Goal: Task Accomplishment & Management: Manage account settings

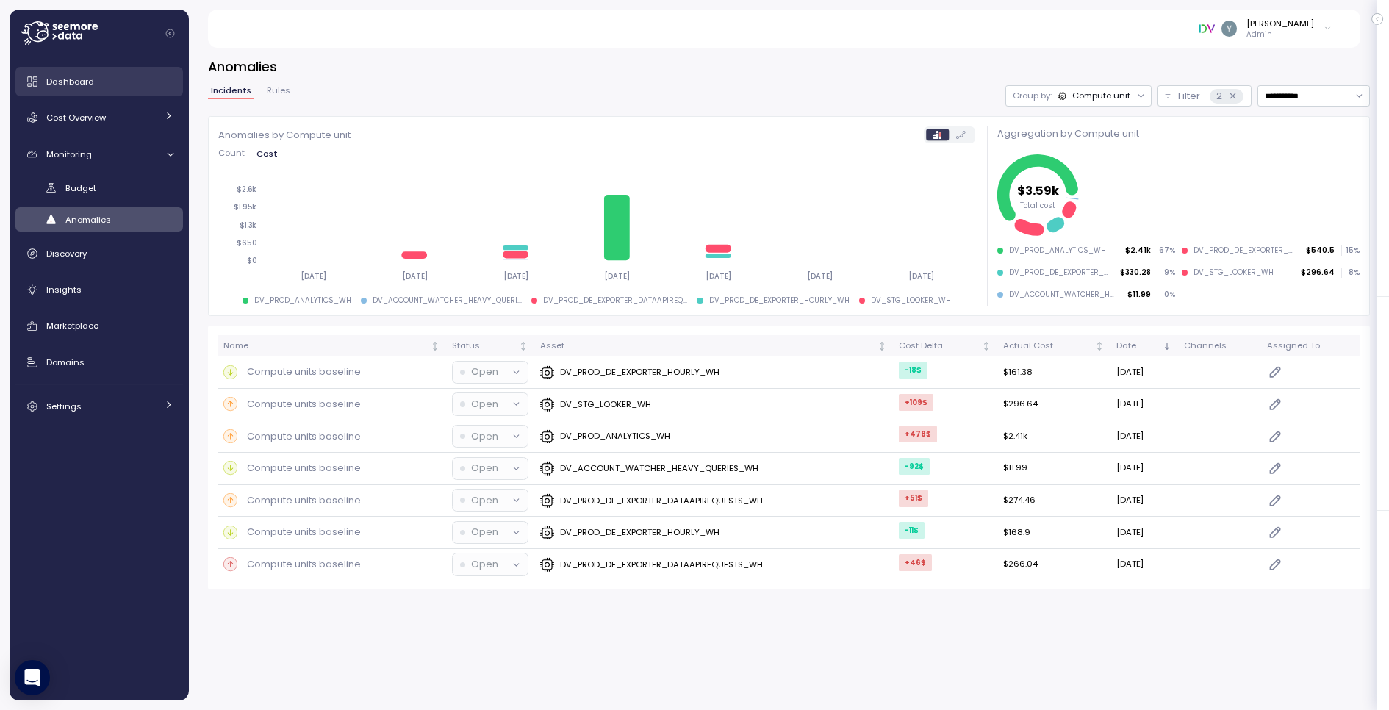
click at [104, 90] on link "Dashboard" at bounding box center [99, 81] width 168 height 29
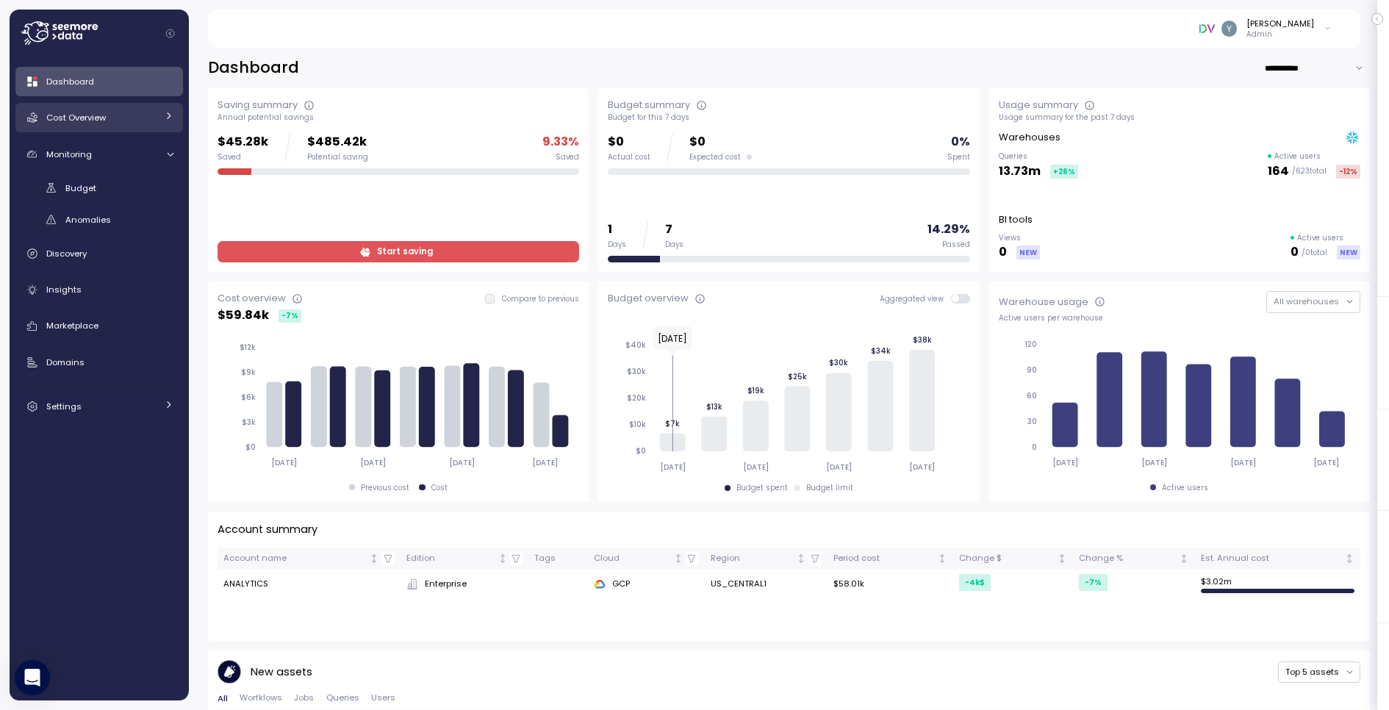
click at [103, 113] on span "Cost Overview" at bounding box center [76, 118] width 60 height 12
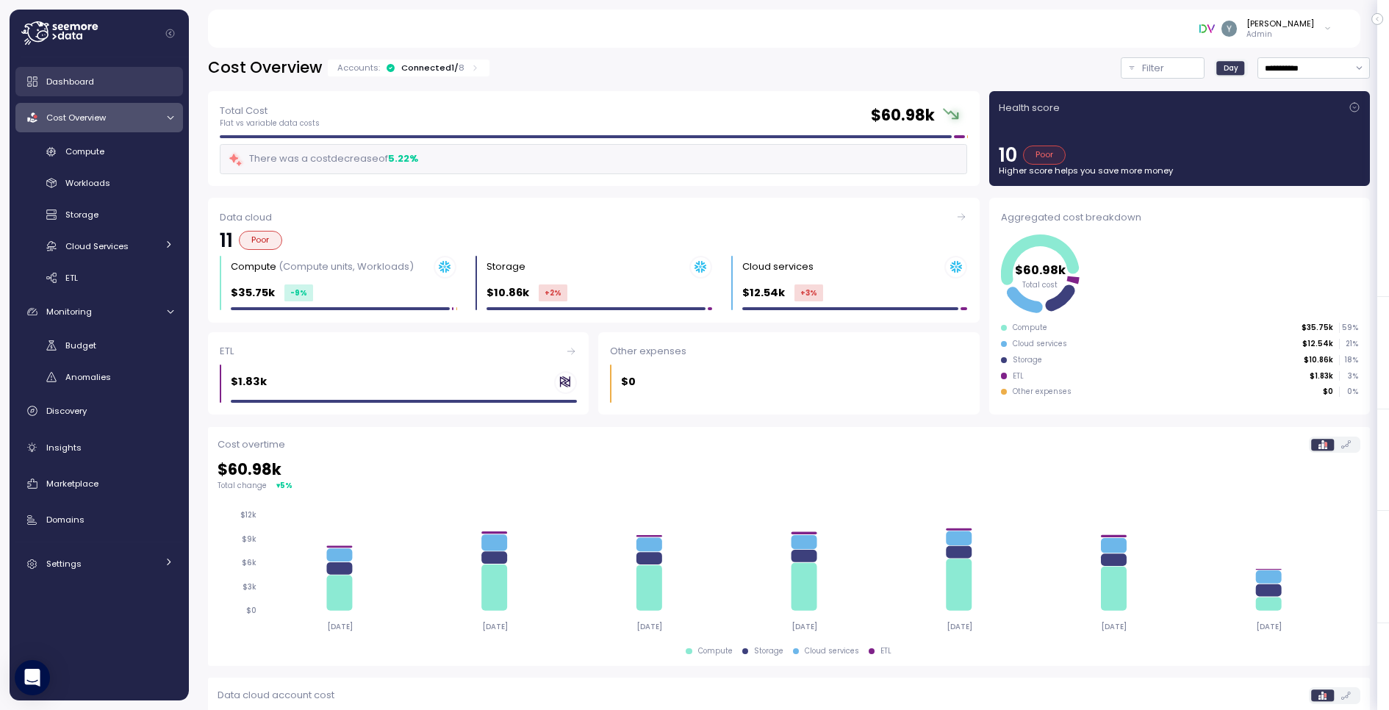
click at [93, 72] on link "Dashboard" at bounding box center [99, 81] width 168 height 29
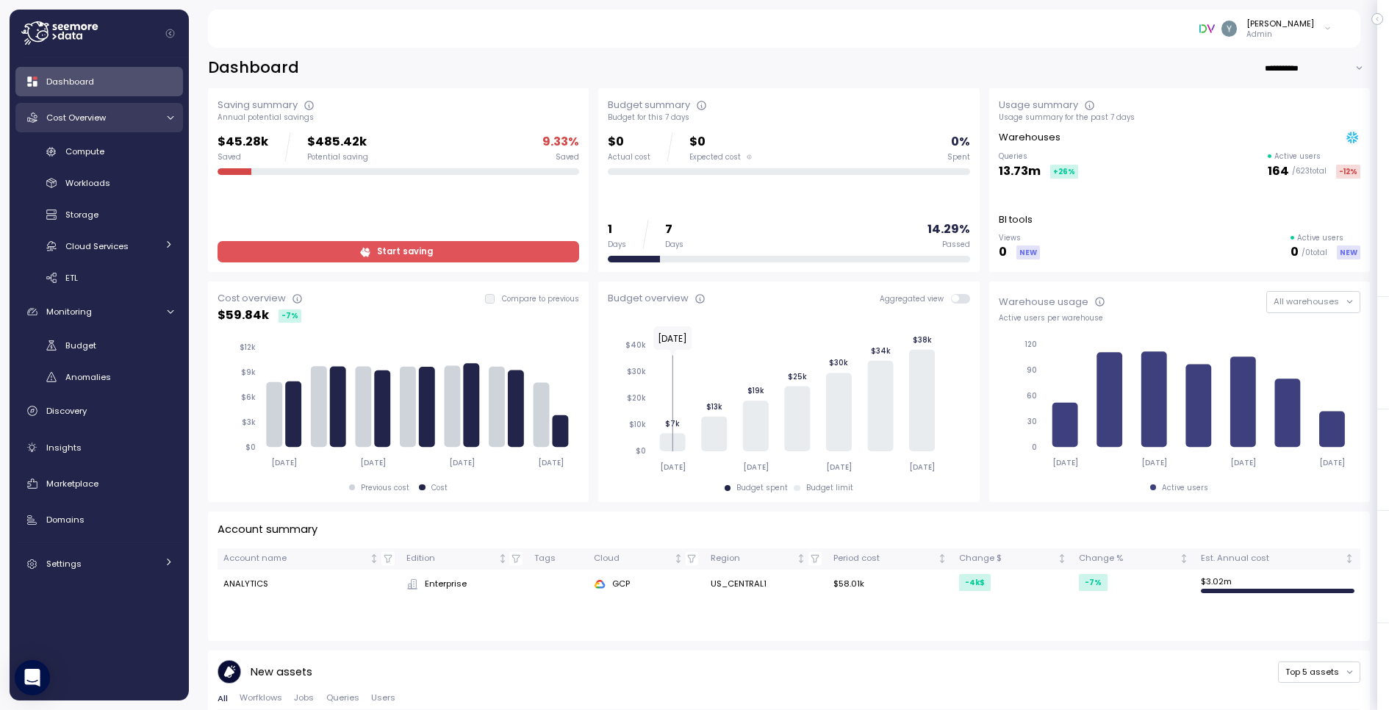
click at [105, 121] on span "Cost Overview" at bounding box center [76, 118] width 60 height 12
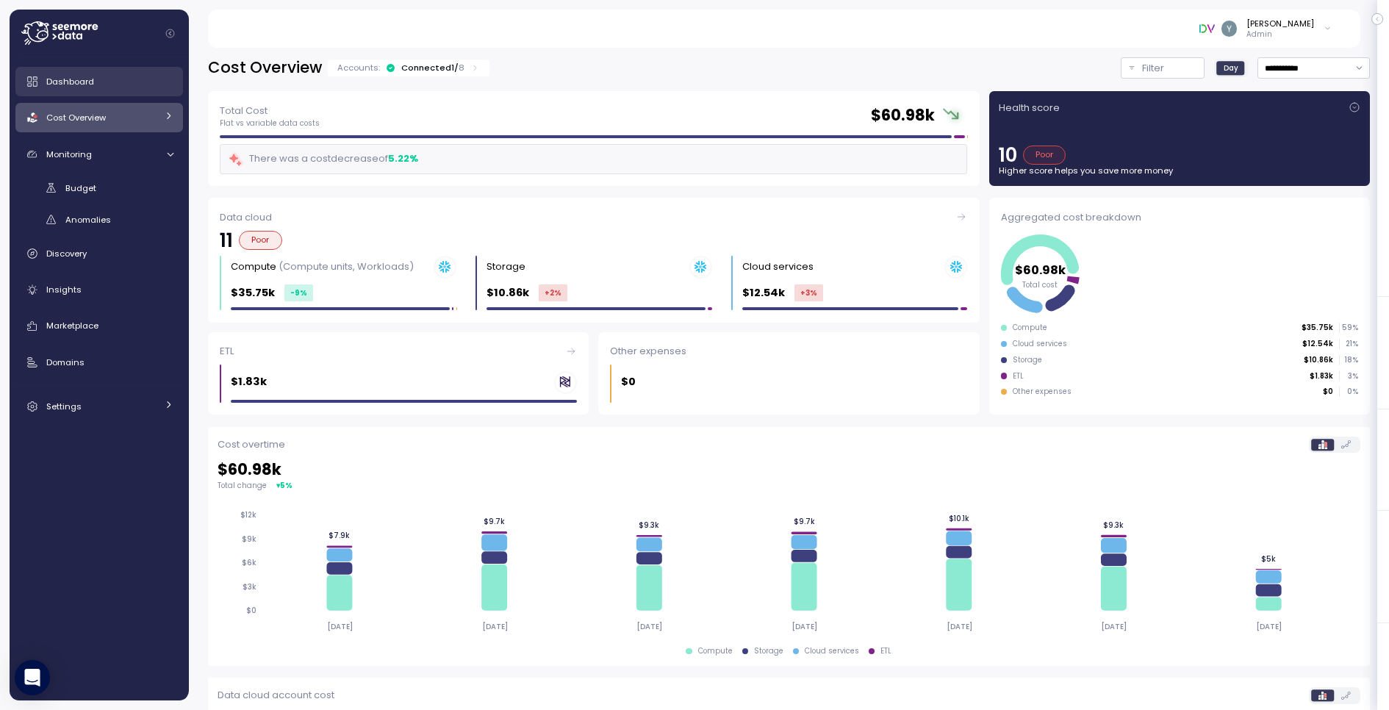
click at [134, 86] on div "Dashboard" at bounding box center [109, 81] width 127 height 15
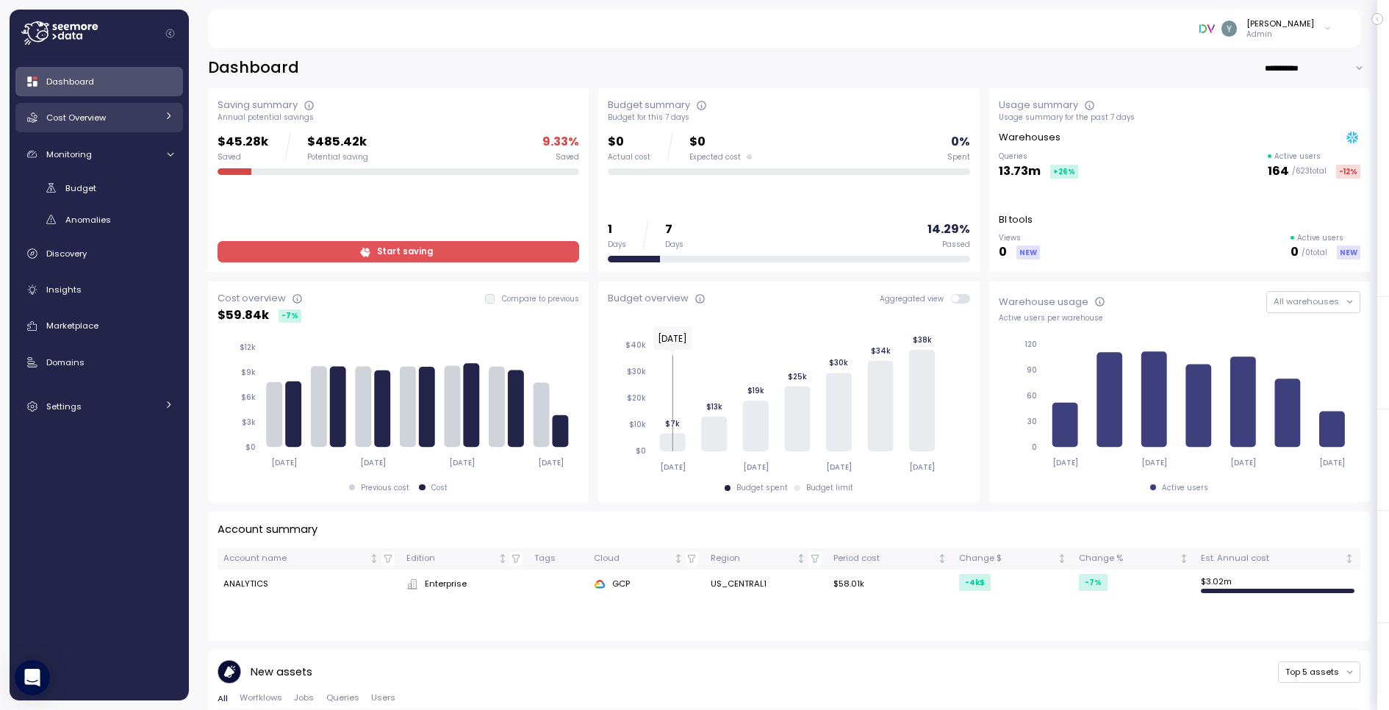
click at [120, 125] on link "Cost Overview" at bounding box center [99, 117] width 168 height 29
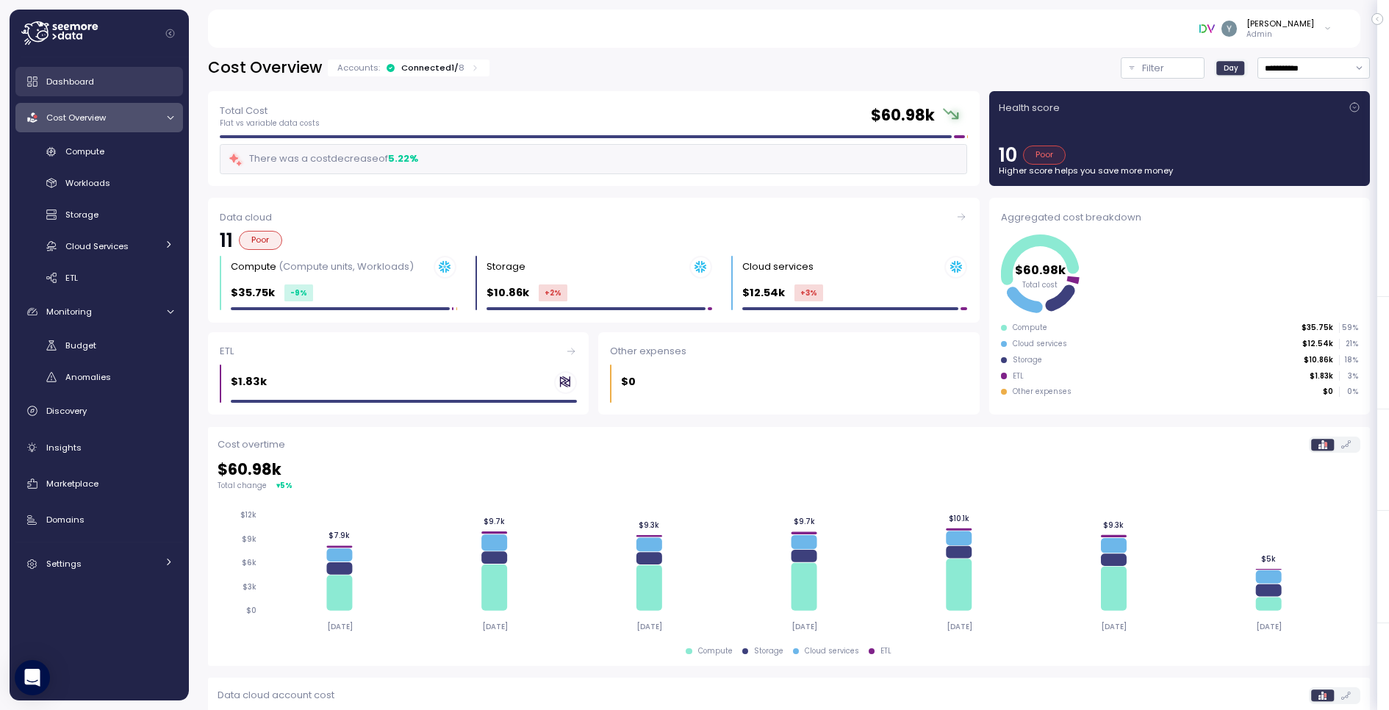
click at [129, 88] on div "Dashboard" at bounding box center [109, 81] width 127 height 15
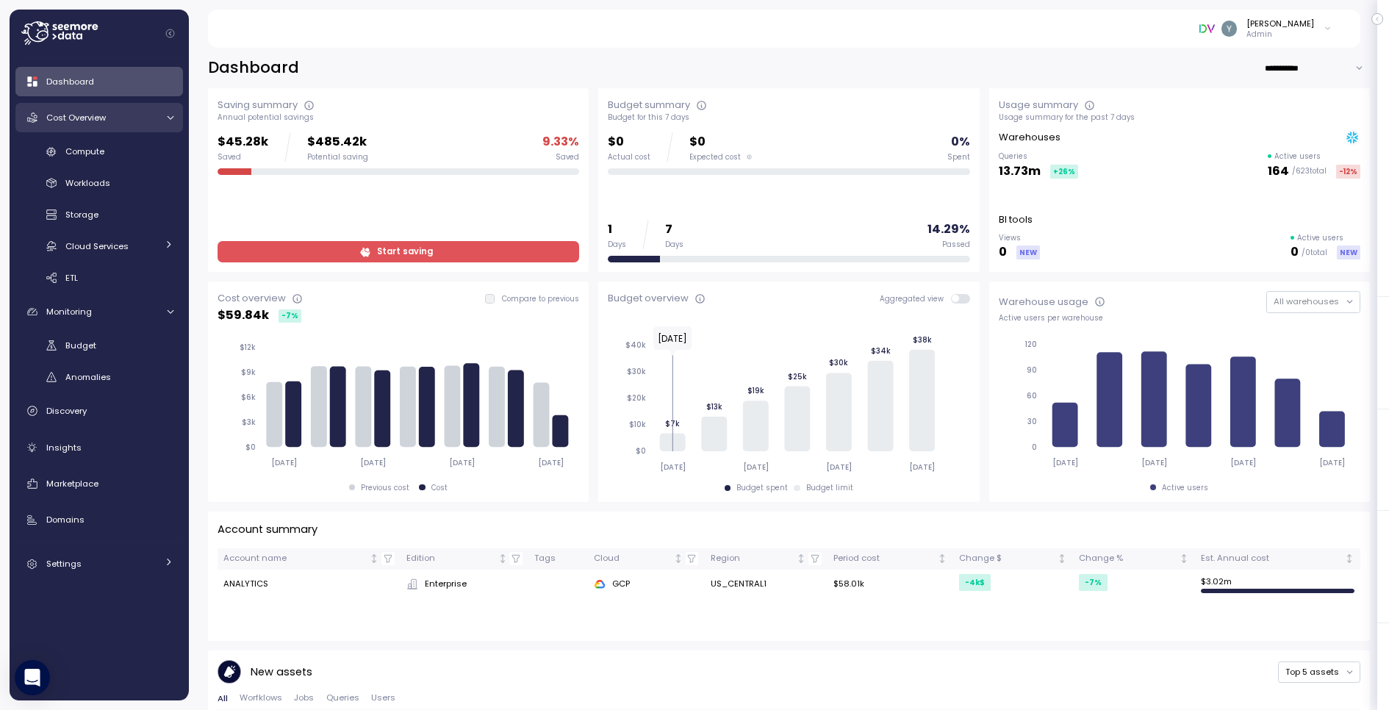
click at [123, 126] on link "Cost Overview" at bounding box center [99, 117] width 168 height 29
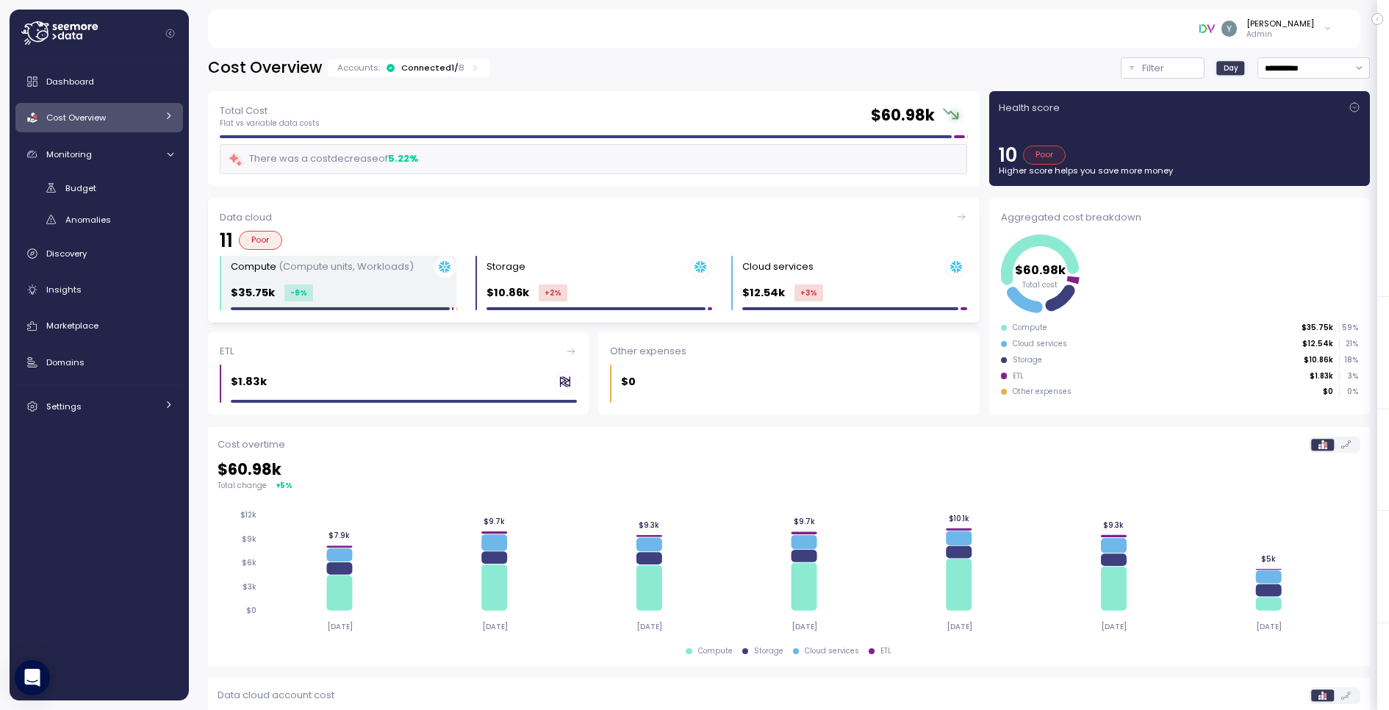
click at [371, 273] on div "Compute (Compute units, Workloads)" at bounding box center [322, 266] width 183 height 15
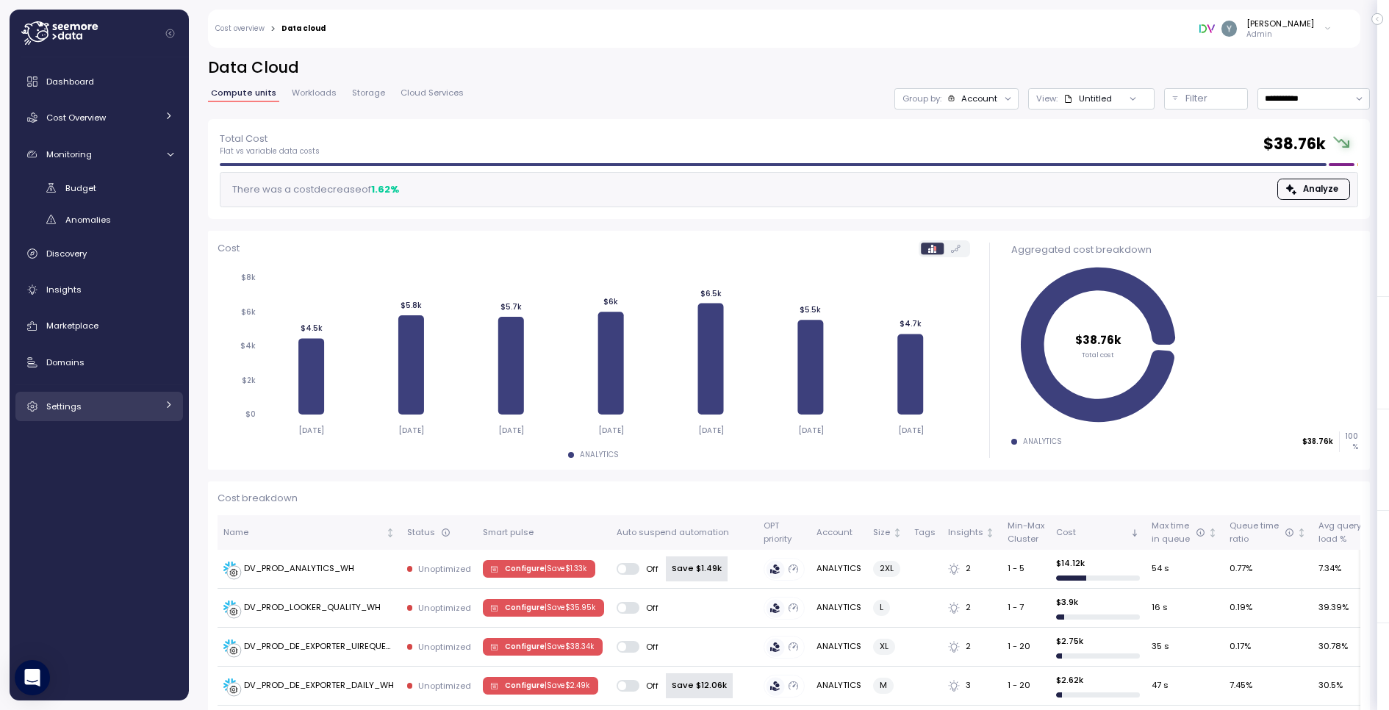
click at [167, 408] on icon at bounding box center [169, 405] width 10 height 10
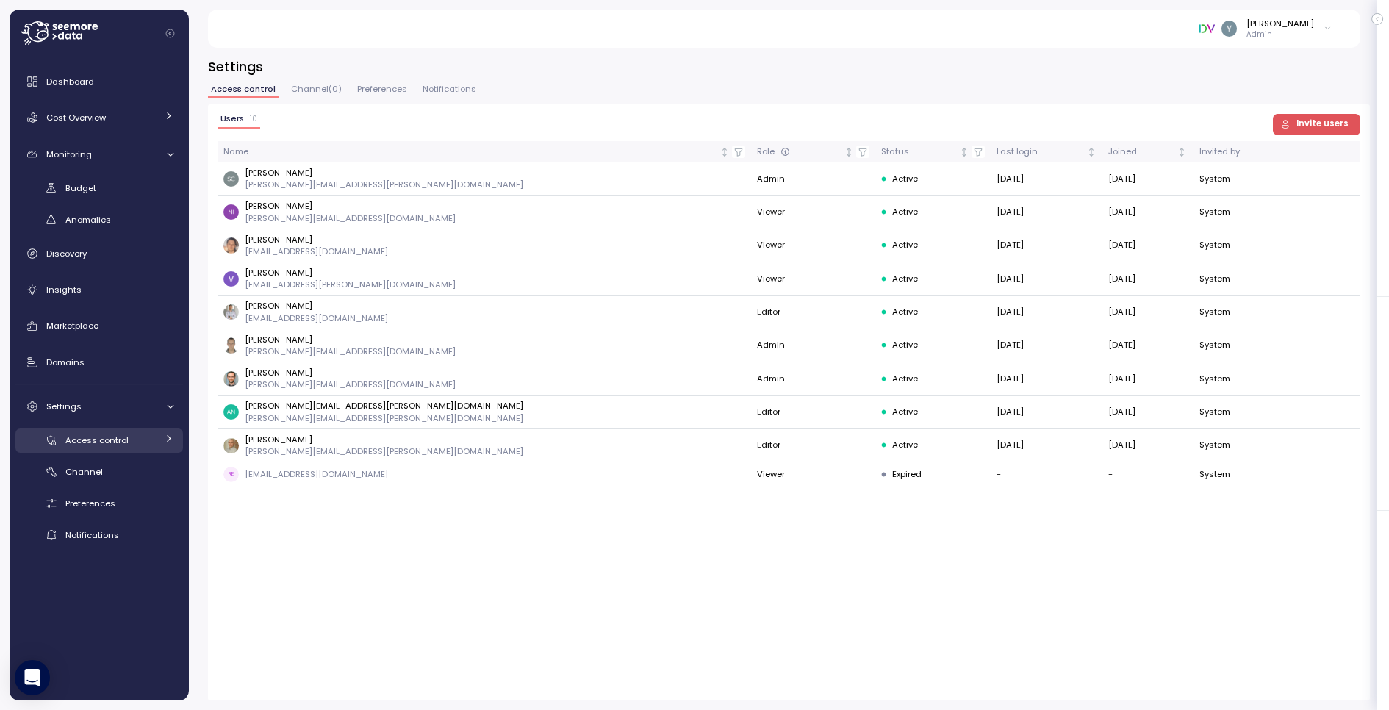
click at [126, 439] on span "Access control" at bounding box center [96, 440] width 63 height 12
click at [172, 438] on icon at bounding box center [170, 441] width 10 height 10
click at [172, 438] on icon at bounding box center [169, 439] width 10 height 10
click at [315, 86] on span "Channel ( 0 )" at bounding box center [316, 89] width 51 height 8
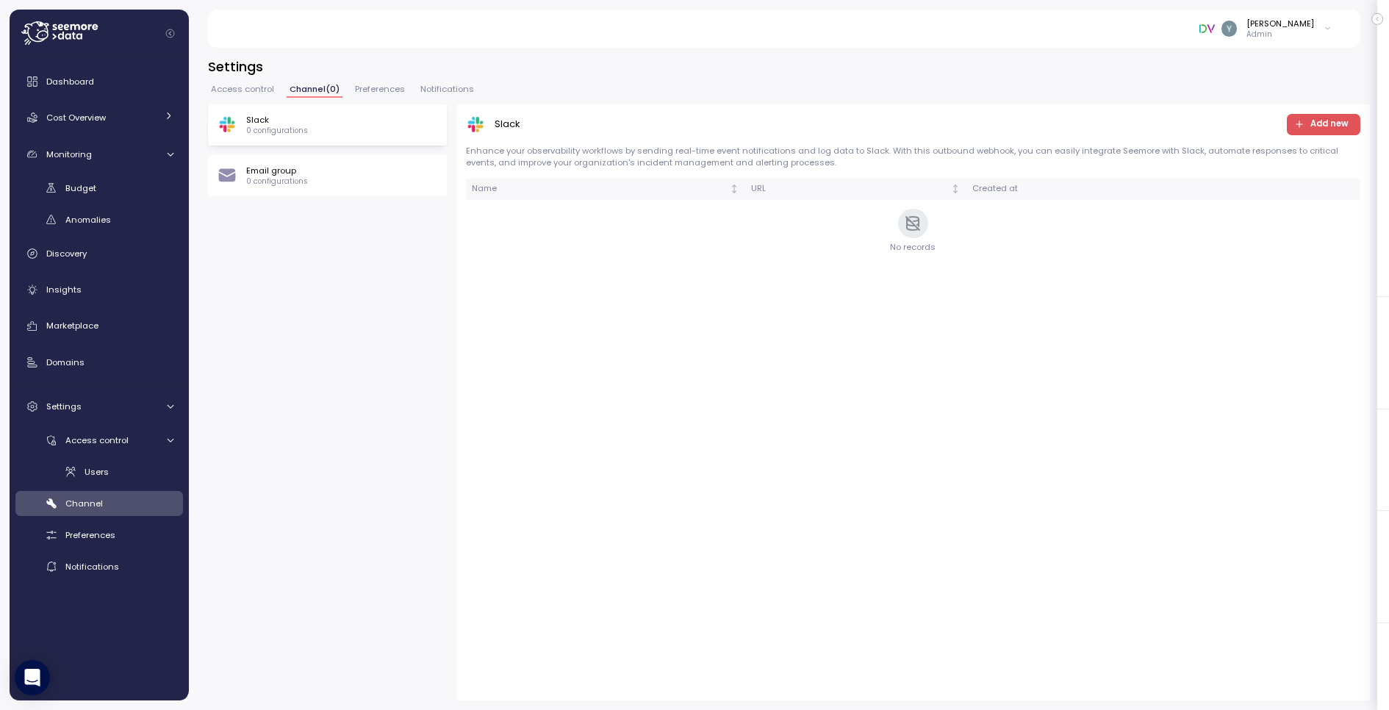
click at [375, 89] on span "Preferences" at bounding box center [380, 89] width 50 height 8
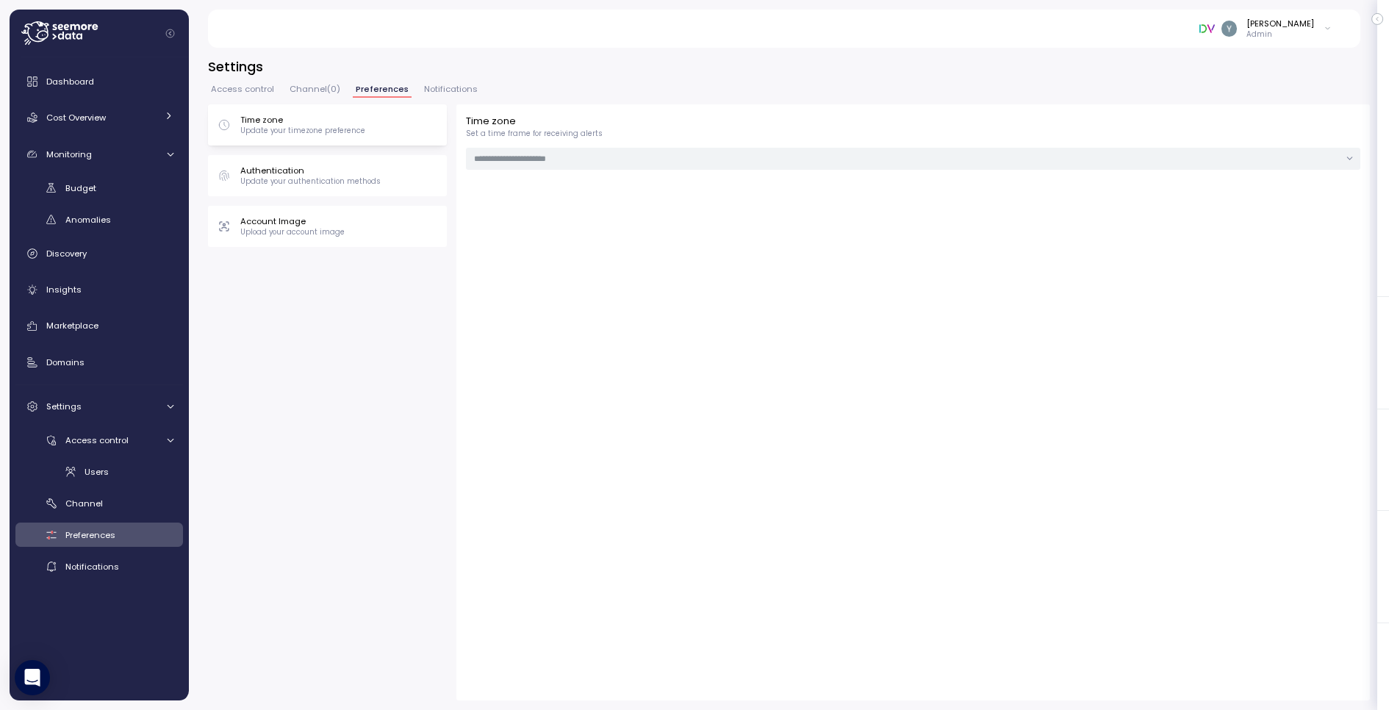
type input "**********"
click at [431, 90] on span "Notifications" at bounding box center [451, 89] width 54 height 8
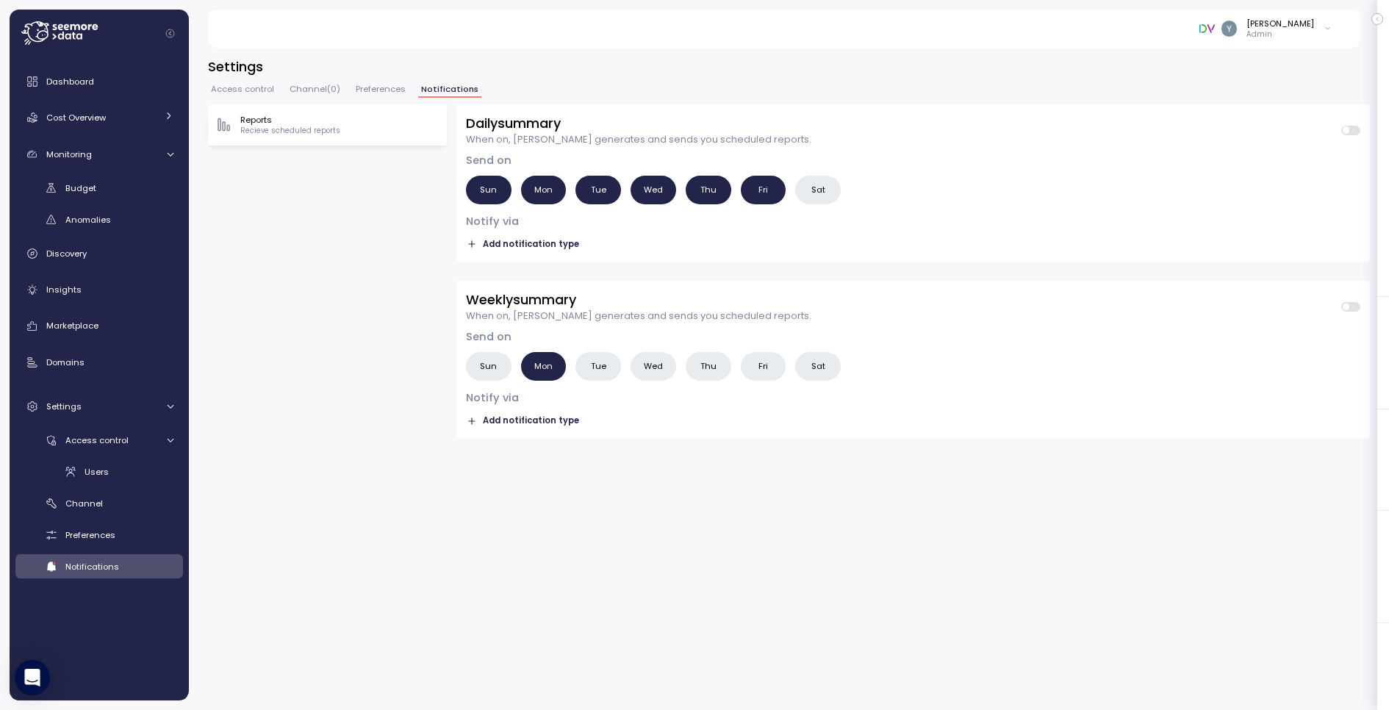
click at [245, 85] on span "Access control" at bounding box center [242, 89] width 63 height 8
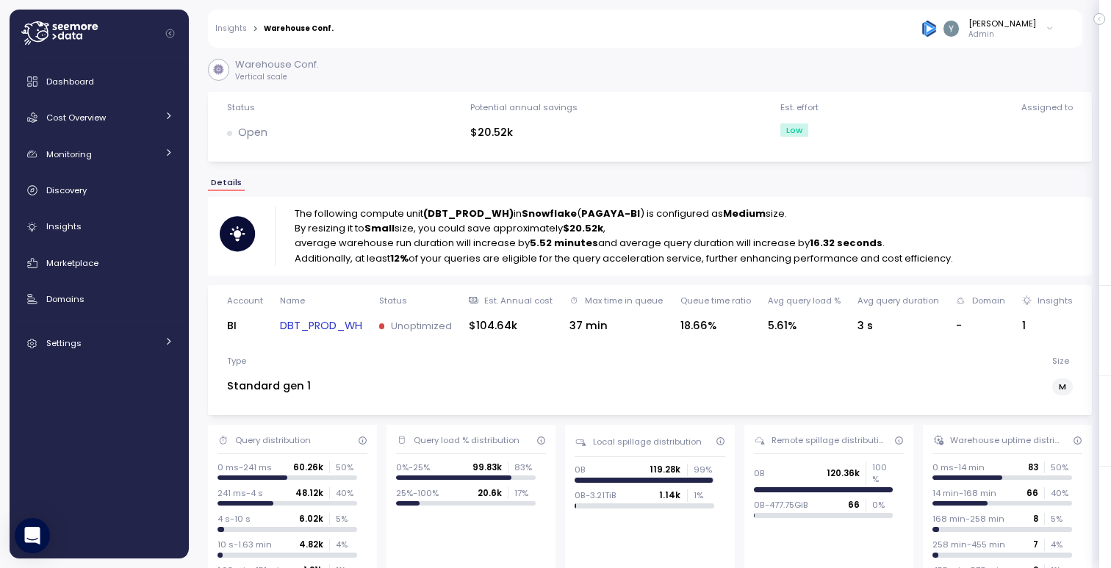
scroll to position [594, 0]
